Goal: Information Seeking & Learning: Learn about a topic

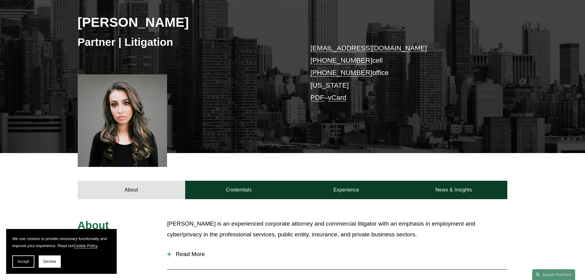
scroll to position [184, 0]
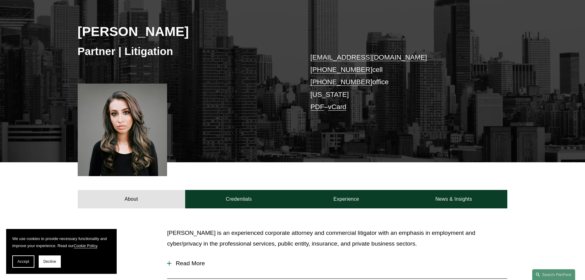
scroll to position [246, 0]
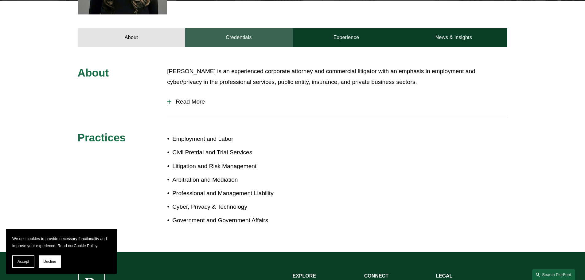
click at [238, 39] on link "Credentials" at bounding box center [238, 37] width 107 height 18
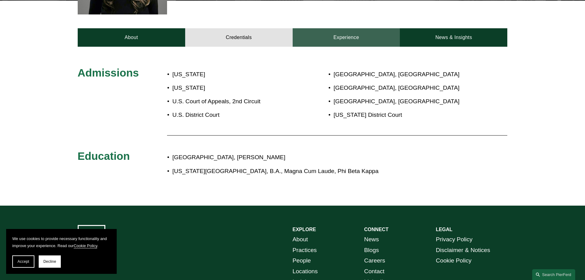
click at [329, 42] on link "Experience" at bounding box center [346, 37] width 107 height 18
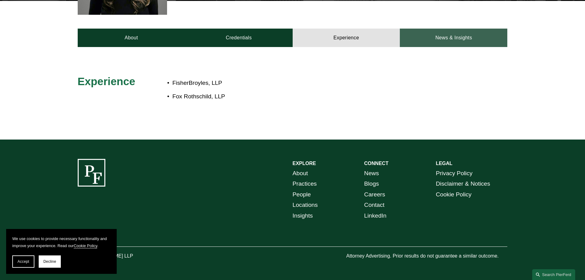
click at [445, 37] on link "News & Insights" at bounding box center [453, 38] width 107 height 18
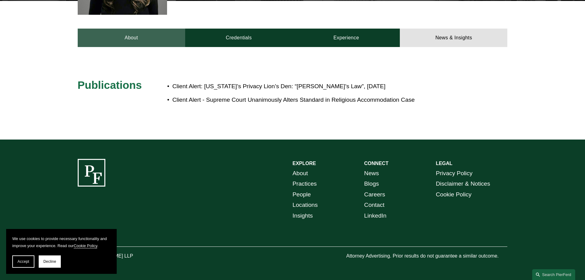
click at [138, 45] on link "About" at bounding box center [131, 38] width 107 height 18
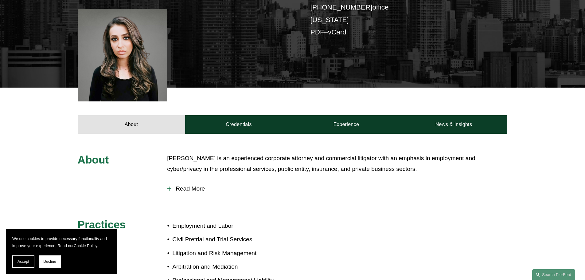
scroll to position [31, 0]
